Goal: Information Seeking & Learning: Learn about a topic

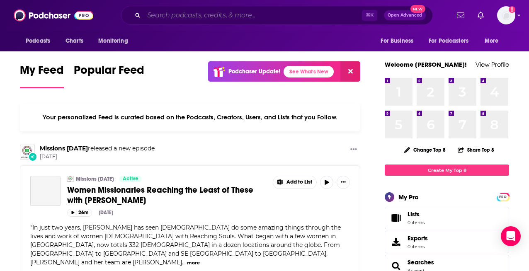
click at [251, 14] on input "Search podcasts, credits, & more..." at bounding box center [253, 15] width 218 height 13
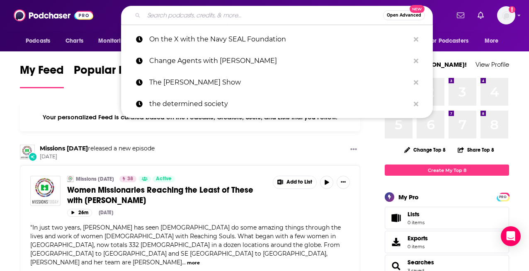
paste input "[PERSON_NAME]"
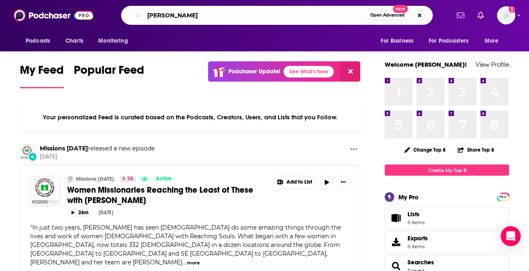
type input "[PERSON_NAME]"
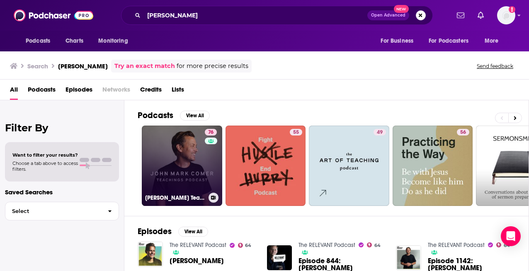
click at [176, 160] on link "76 [PERSON_NAME] Teachings" at bounding box center [182, 166] width 80 height 80
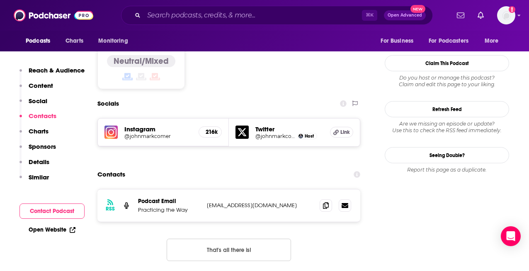
scroll to position [743, 0]
drag, startPoint x: 278, startPoint y: 149, endPoint x: 205, endPoint y: 149, distance: 73.0
click at [205, 189] on div "RSS Podcast Email Practicing the Way [EMAIL_ADDRESS][DOMAIN_NAME] [EMAIL_ADDRES…" at bounding box center [229, 205] width 263 height 32
copy p "[EMAIL_ADDRESS][DOMAIN_NAME]"
click at [326, 202] on icon at bounding box center [326, 205] width 6 height 7
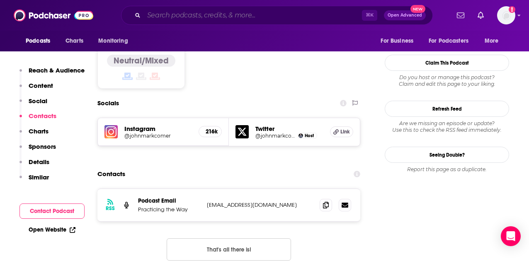
click at [242, 15] on input "Search podcasts, credits, & more..." at bounding box center [253, 15] width 218 height 13
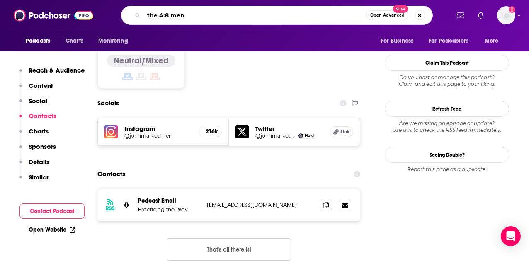
type input "the 4:8 men"
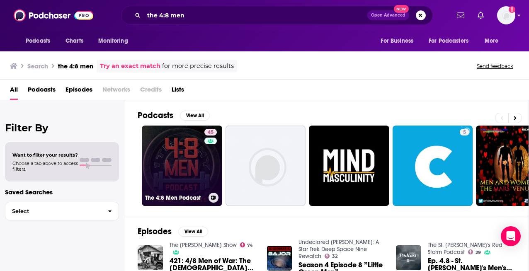
click at [179, 177] on link "45 The 4:8 Men Podcast" at bounding box center [182, 166] width 80 height 80
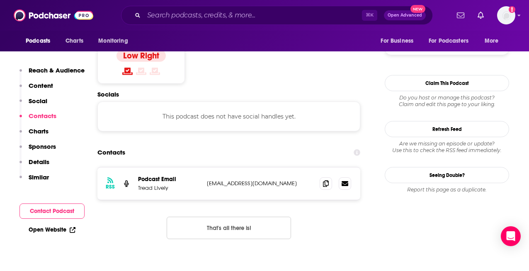
scroll to position [715, 0]
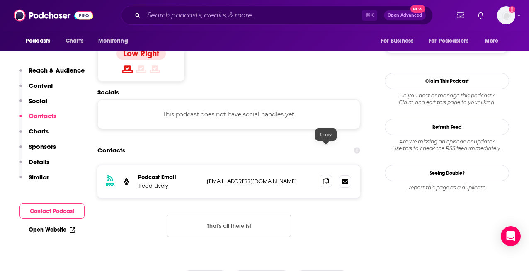
click at [327, 178] on icon at bounding box center [326, 181] width 6 height 7
click at [234, 16] on input "Search podcasts, credits, & more..." at bounding box center [253, 15] width 218 height 13
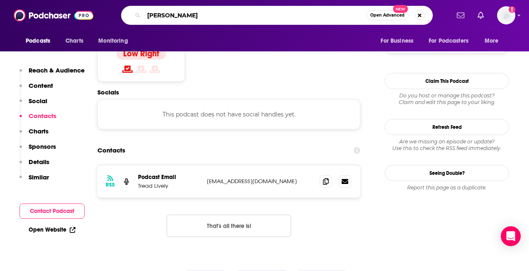
type input "[PERSON_NAME]"
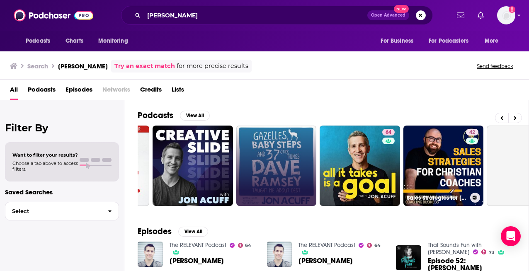
scroll to position [0, 160]
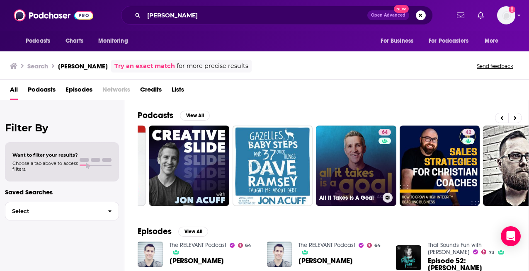
click at [358, 164] on link "64 All It Takes Is A Goal" at bounding box center [356, 166] width 80 height 80
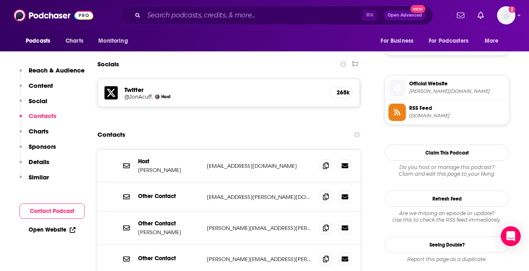
scroll to position [703, 0]
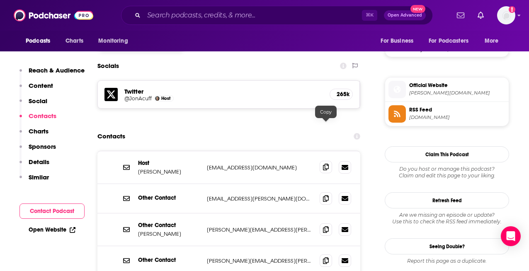
click at [328, 164] on icon at bounding box center [326, 167] width 6 height 7
click at [325, 195] on icon at bounding box center [326, 198] width 6 height 7
click at [327, 226] on icon at bounding box center [326, 229] width 6 height 7
click at [325, 257] on icon at bounding box center [326, 260] width 6 height 7
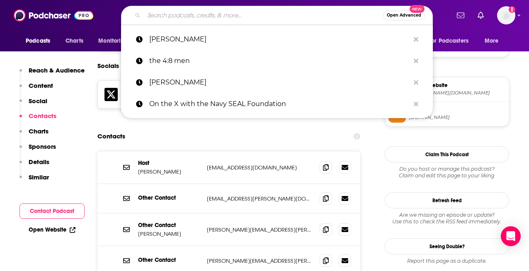
click at [260, 17] on input "Search podcasts, credits, & more..." at bounding box center [263, 15] width 239 height 13
paste input "Couple things with [PERSON_NAME] and [PERSON_NAME]"
type input "Couple things with [PERSON_NAME] and [PERSON_NAME]"
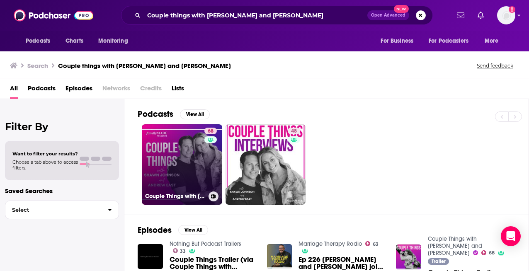
click at [182, 165] on link "68 Couple Things with [PERSON_NAME] and [PERSON_NAME]" at bounding box center [182, 164] width 80 height 80
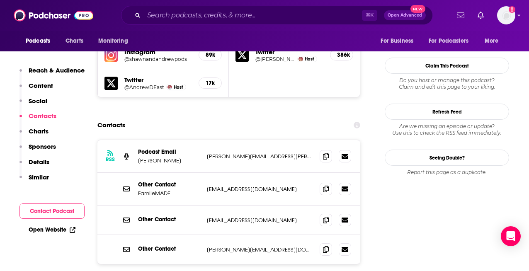
scroll to position [791, 0]
click at [326, 152] on icon at bounding box center [326, 155] width 6 height 7
click at [329, 185] on icon at bounding box center [326, 188] width 6 height 7
click at [328, 216] on icon at bounding box center [326, 219] width 6 height 7
click at [329, 246] on icon at bounding box center [326, 249] width 6 height 7
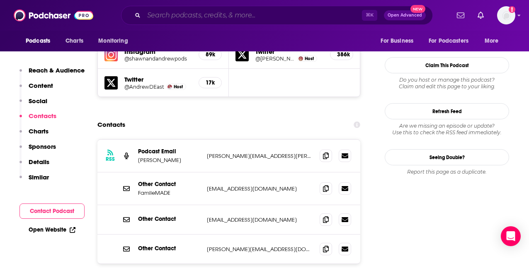
click at [264, 19] on input "Search podcasts, credits, & more..." at bounding box center [253, 15] width 218 height 13
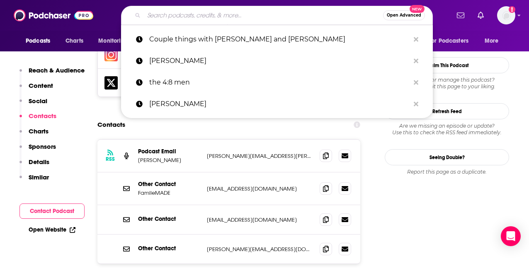
paste input "[PERSON_NAME]"
type input "[PERSON_NAME]"
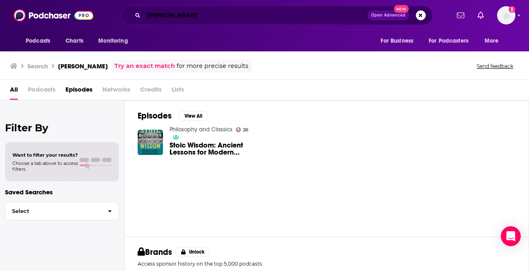
click at [180, 15] on input "[PERSON_NAME]" at bounding box center [256, 15] width 224 height 13
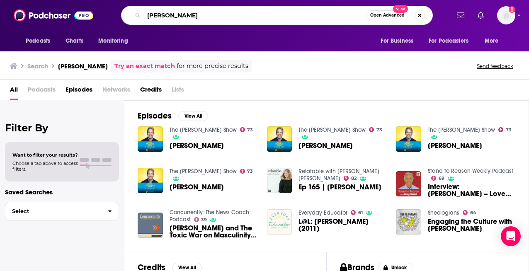
drag, startPoint x: 219, startPoint y: 19, endPoint x: 138, endPoint y: 18, distance: 81.7
click at [138, 18] on div "[PERSON_NAME] Open Advanced New" at bounding box center [277, 15] width 312 height 19
paste input "[PERSON_NAME] - theology of the bod"
type input "[PERSON_NAME] - theology of the body"
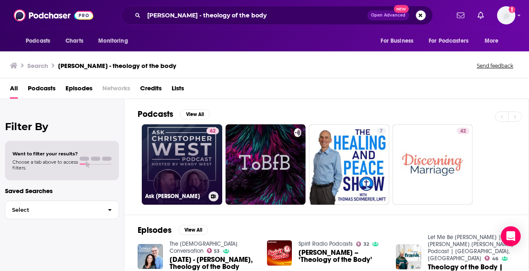
click at [197, 151] on link "62 Ask [PERSON_NAME]" at bounding box center [182, 164] width 80 height 80
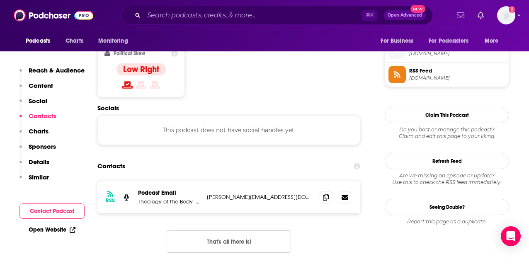
scroll to position [668, 0]
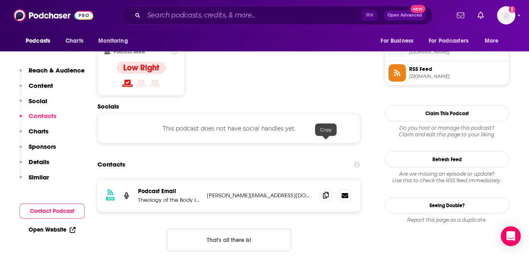
click at [329, 189] on span at bounding box center [326, 195] width 12 height 12
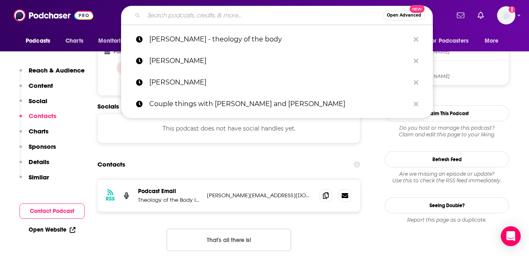
click at [271, 15] on input "Search podcasts, credits, & more..." at bounding box center [263, 15] width 239 height 13
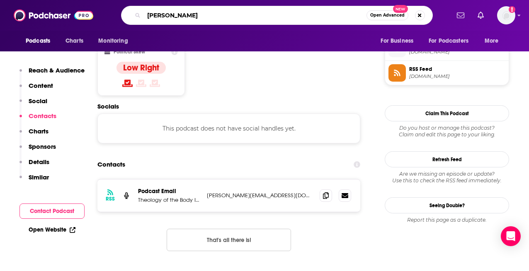
type input "[PERSON_NAME]"
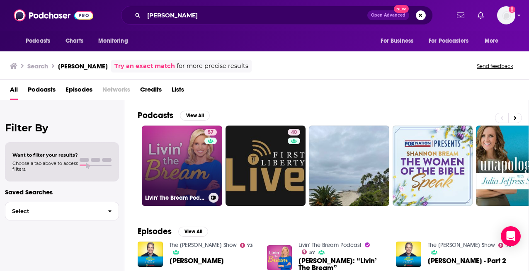
click at [186, 165] on link "57 Livin' The Bream Podcast" at bounding box center [182, 166] width 80 height 80
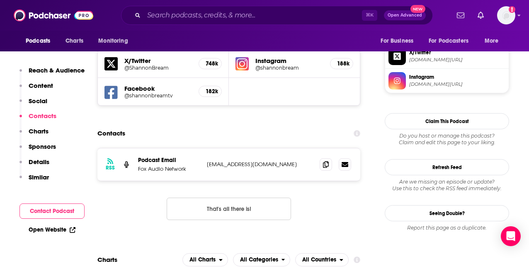
scroll to position [736, 0]
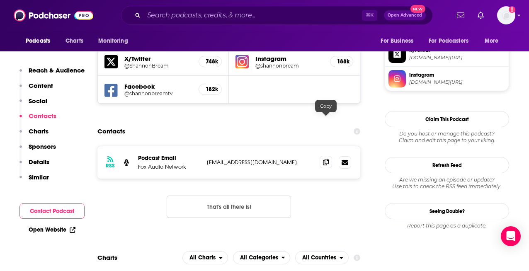
click at [323, 159] on icon at bounding box center [326, 162] width 6 height 7
click at [249, 13] on input "Search podcasts, credits, & more..." at bounding box center [253, 15] width 218 height 13
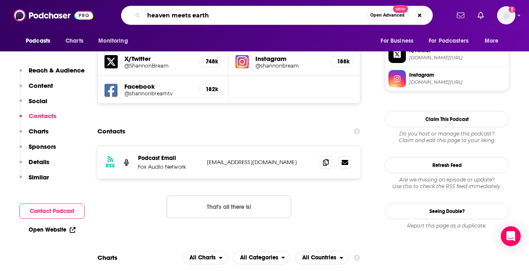
type input "heaven meets earth"
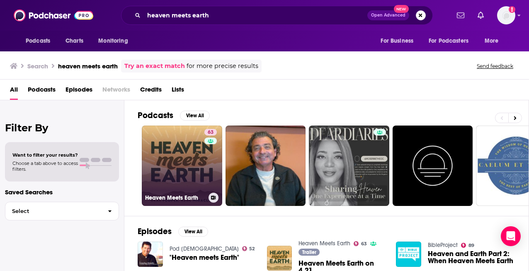
click at [181, 166] on link "63 Heaven Meets Earth" at bounding box center [182, 166] width 80 height 80
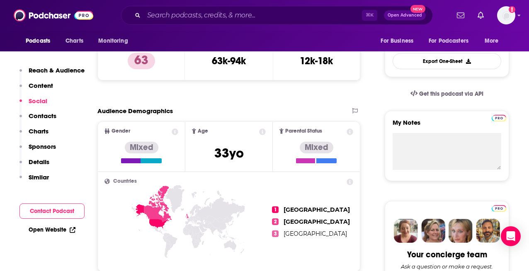
scroll to position [134, 0]
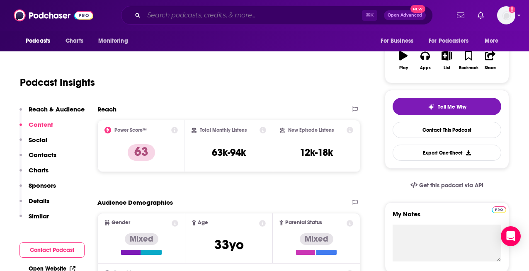
click at [269, 14] on input "Search podcasts, credits, & more..." at bounding box center [253, 15] width 218 height 13
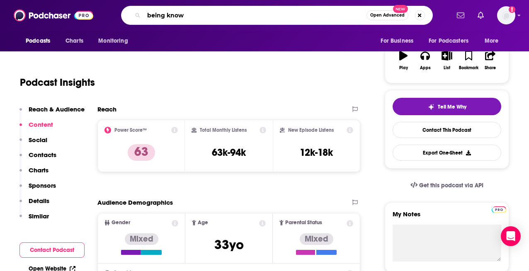
type input "being known"
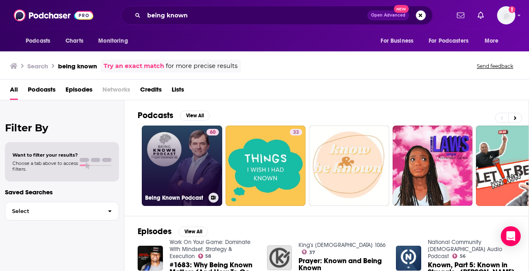
click at [169, 161] on link "60 Being Known Podcast" at bounding box center [182, 166] width 80 height 80
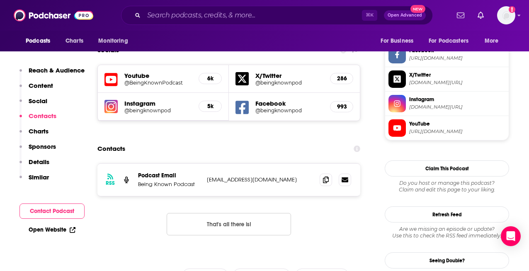
scroll to position [788, 0]
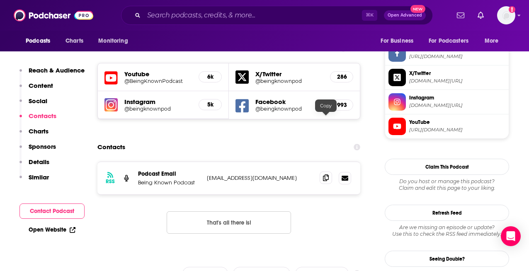
click at [329, 172] on span at bounding box center [326, 178] width 12 height 12
click at [248, 12] on input "Search podcasts, credits, & more..." at bounding box center [253, 15] width 218 height 13
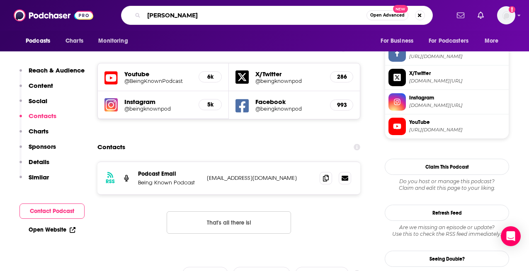
type input "[PERSON_NAME]"
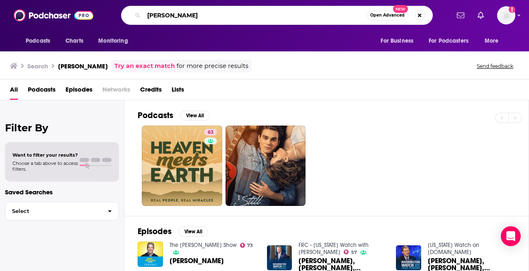
drag, startPoint x: 212, startPoint y: 18, endPoint x: 125, endPoint y: 12, distance: 87.3
click at [125, 12] on div "[PERSON_NAME] Open Advanced New" at bounding box center [277, 15] width 312 height 19
type input "[PERSON_NAME]"
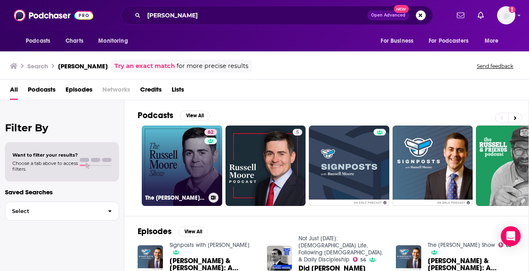
click at [188, 166] on link "62 The [PERSON_NAME] Show" at bounding box center [182, 166] width 80 height 80
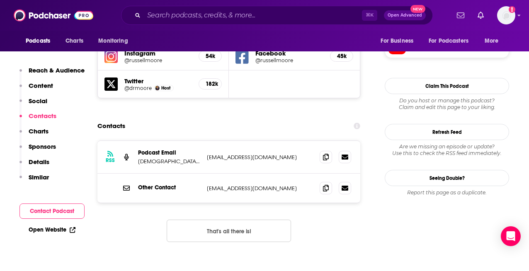
scroll to position [769, 0]
click at [328, 153] on icon at bounding box center [326, 156] width 6 height 7
click at [327, 184] on icon at bounding box center [326, 187] width 6 height 7
